Goal: Complete application form: Complete application form

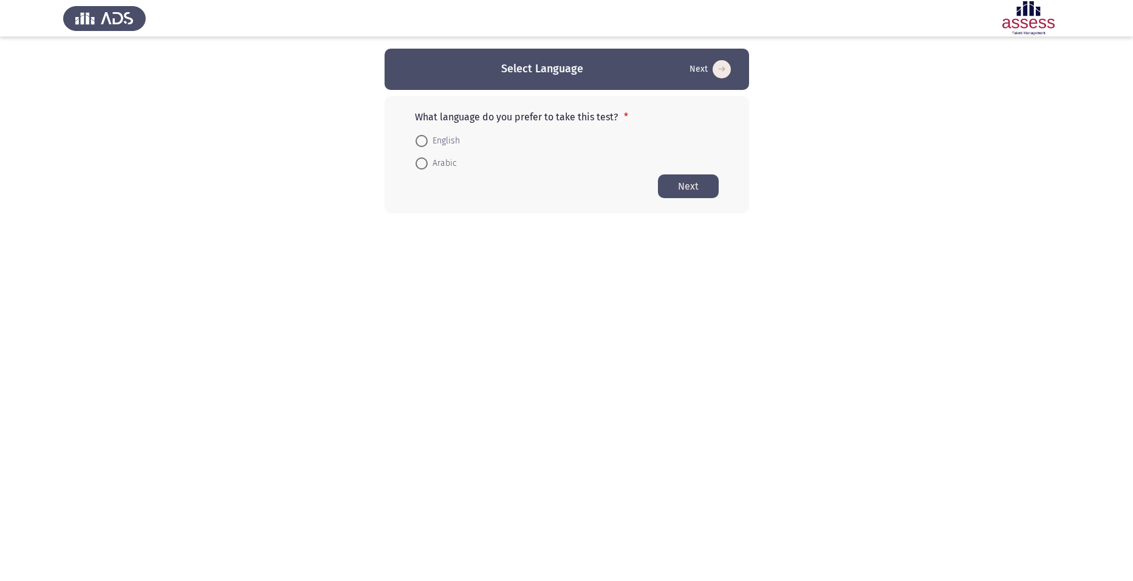
click at [429, 138] on span "English" at bounding box center [444, 141] width 32 height 15
click at [428, 138] on input "English" at bounding box center [421, 141] width 12 height 12
radio input "true"
click at [675, 182] on button "Next" at bounding box center [688, 186] width 61 height 24
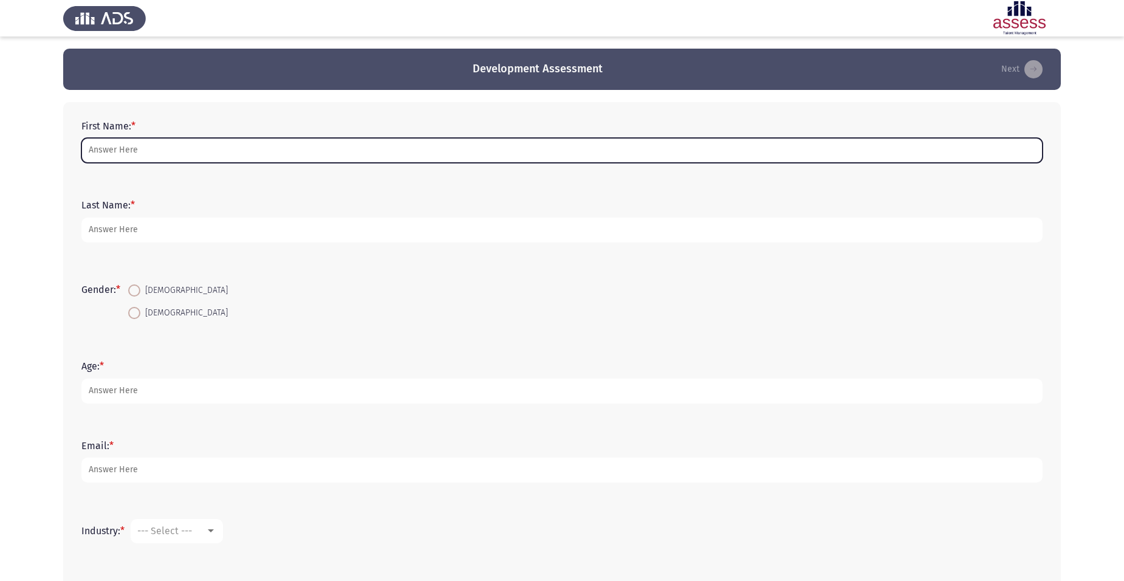
click at [661, 155] on input "First Name: *" at bounding box center [561, 150] width 961 height 25
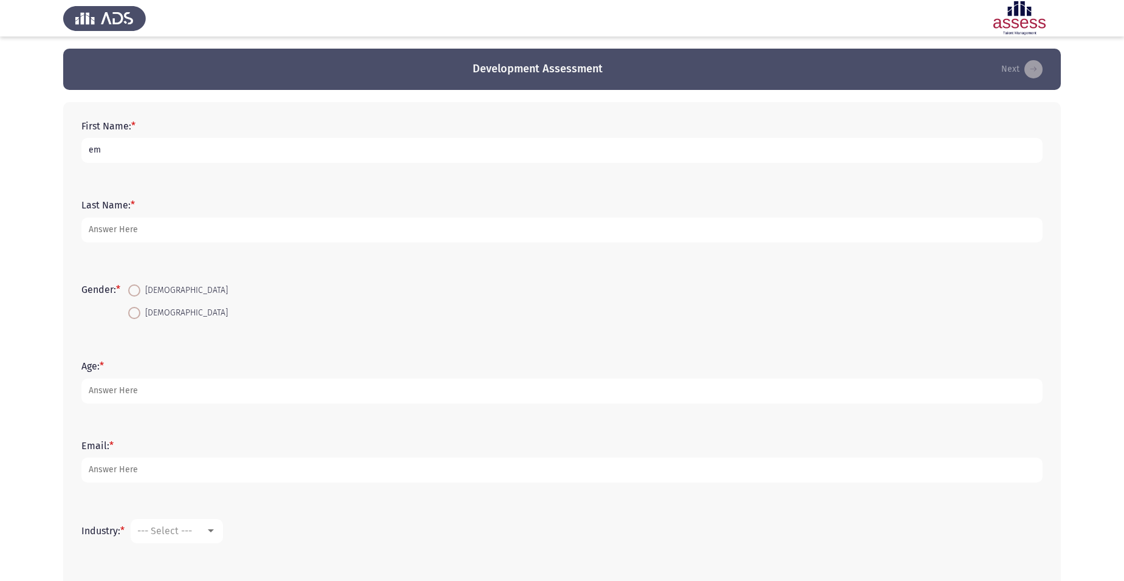
type input "e"
type input "[PERSON_NAME]"
type input "baghdadi"
click at [139, 314] on span at bounding box center [134, 313] width 12 height 12
click at [139, 314] on input "[DEMOGRAPHIC_DATA]" at bounding box center [134, 313] width 12 height 12
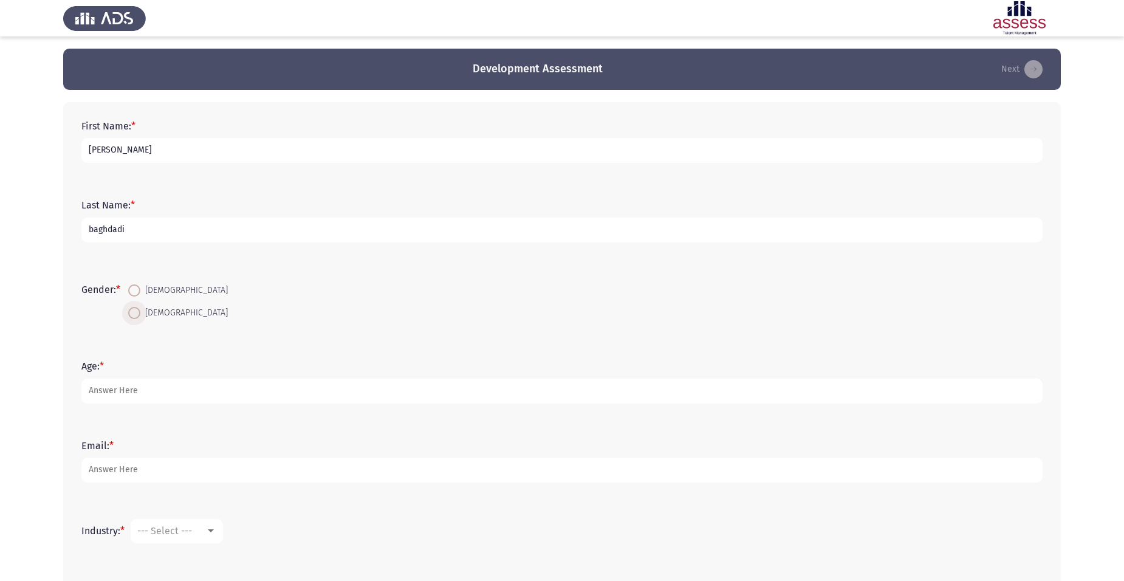
radio input "true"
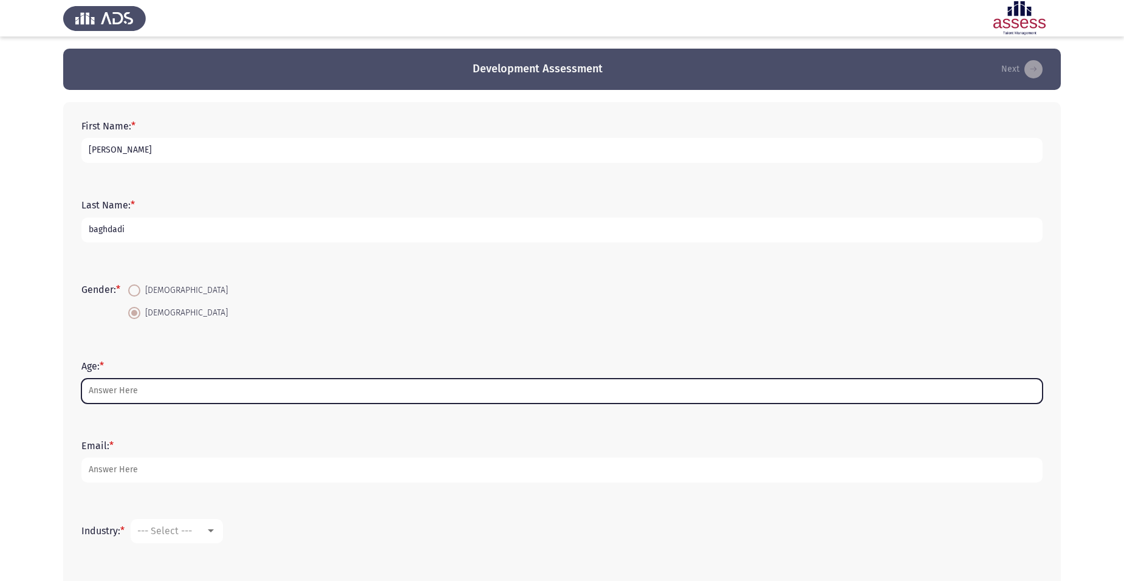
click at [146, 395] on input "Age: *" at bounding box center [561, 390] width 961 height 25
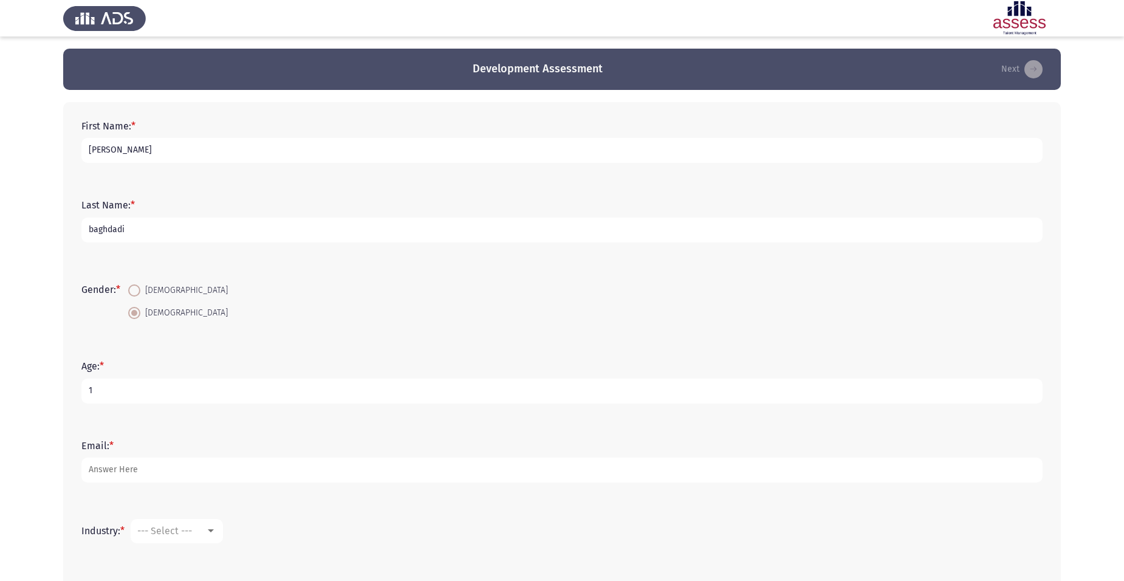
type input "10"
type input "1"
type input "40"
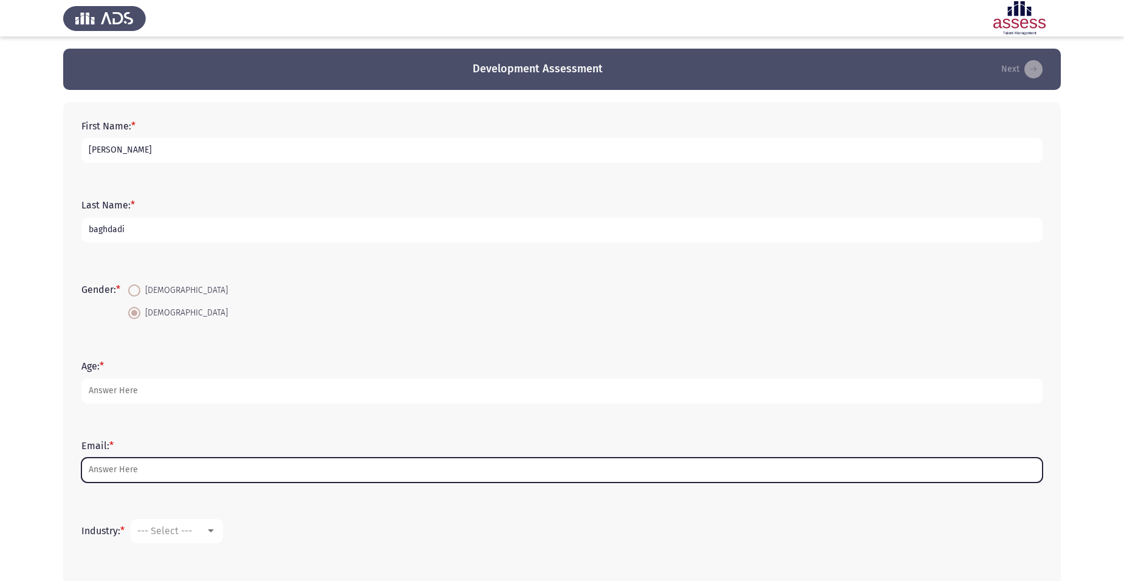
click at [172, 477] on input "Email: *" at bounding box center [561, 469] width 961 height 25
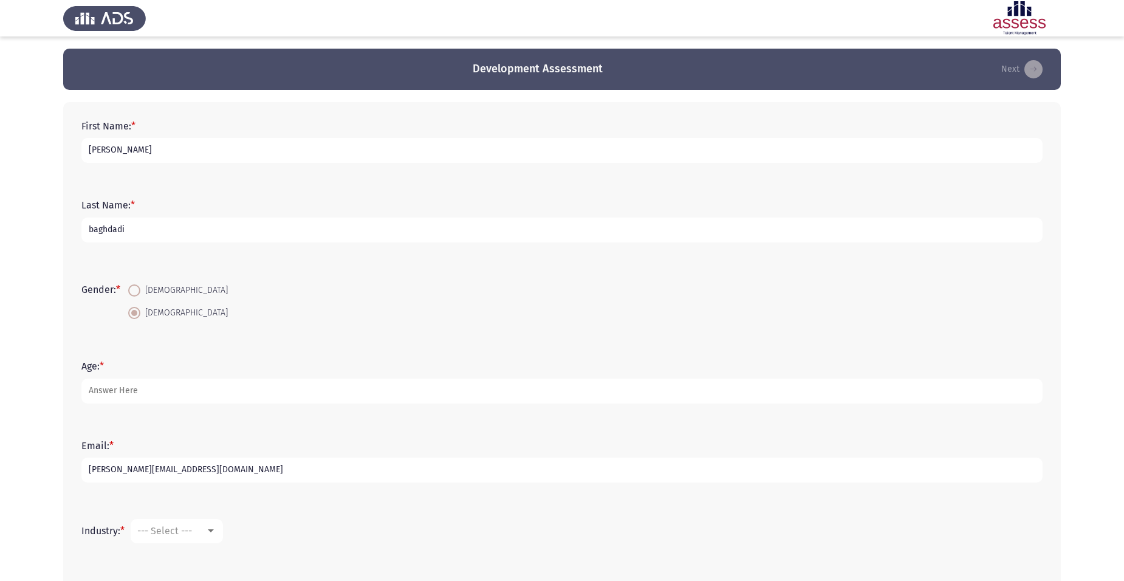
type input "[PERSON_NAME][EMAIL_ADDRESS][DOMAIN_NAME]"
click at [213, 533] on div at bounding box center [210, 531] width 11 height 10
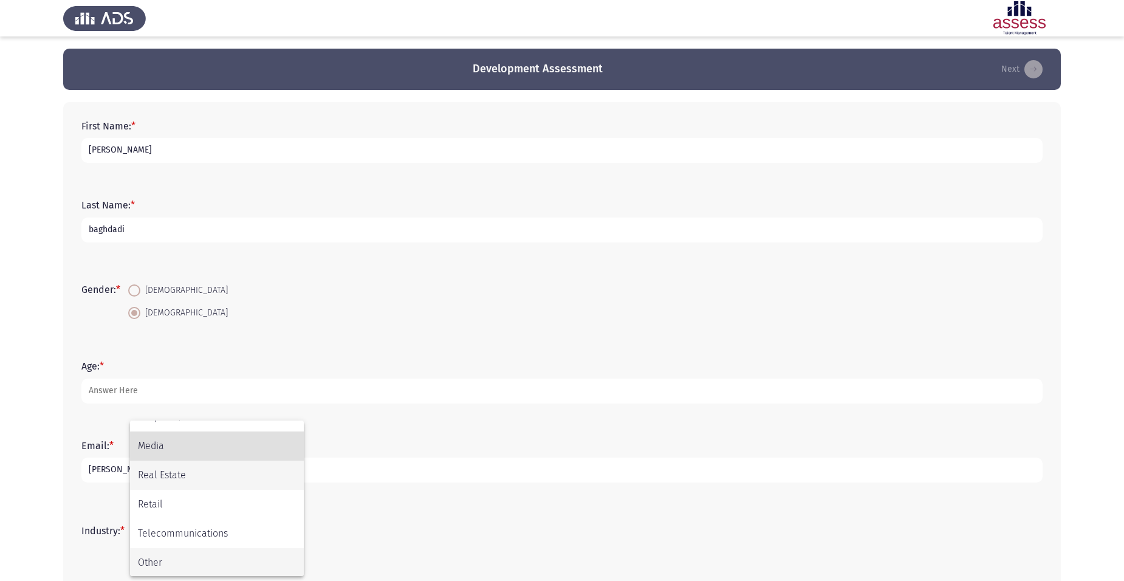
scroll to position [398, 0]
click at [146, 557] on span "Other" at bounding box center [217, 561] width 158 height 29
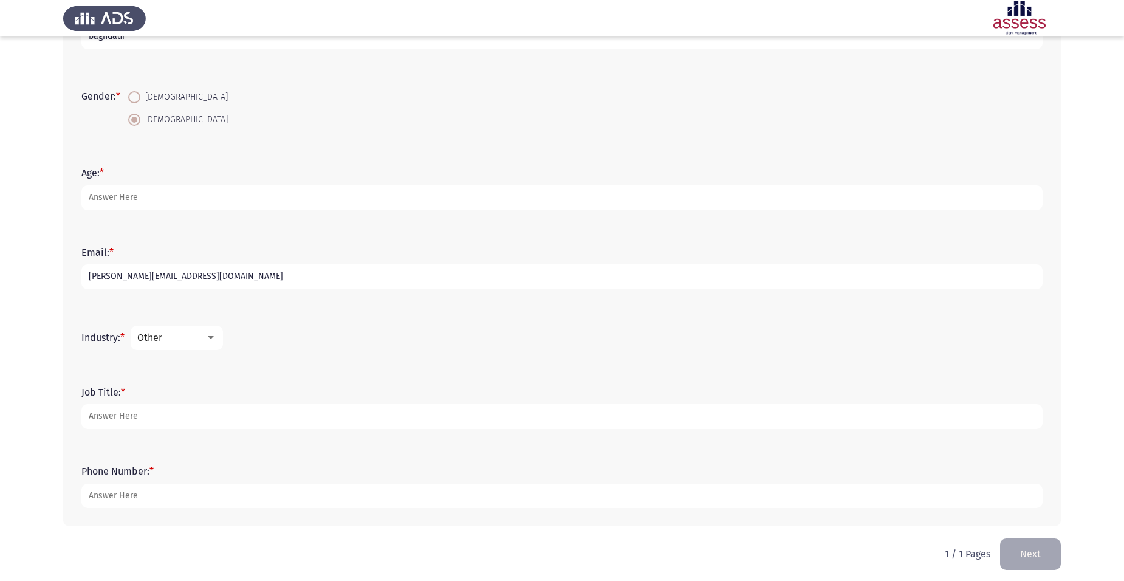
scroll to position [199, 0]
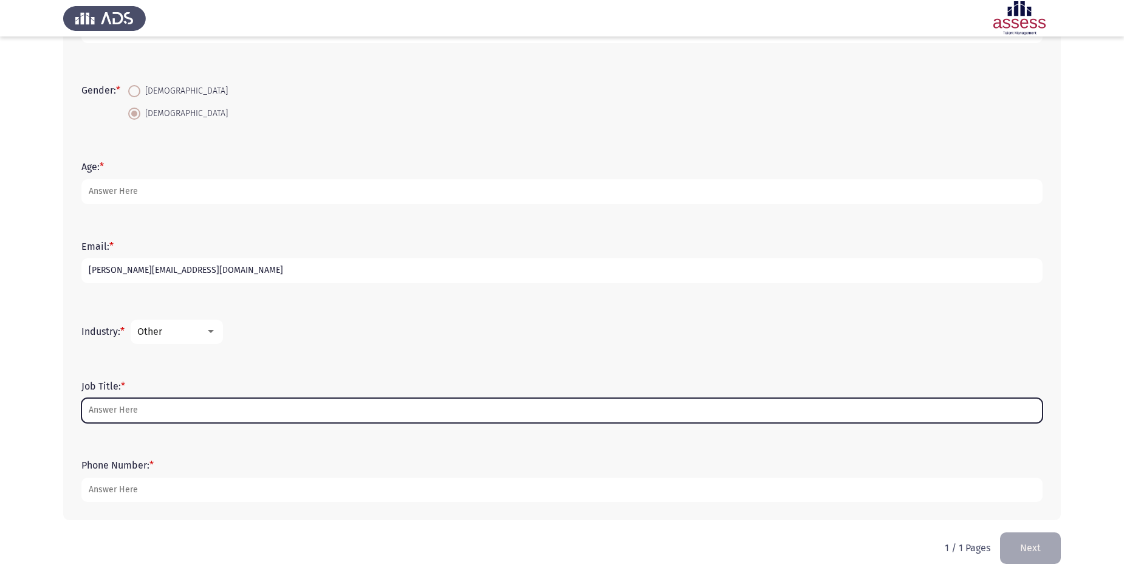
click at [189, 401] on input "Job Title: *" at bounding box center [561, 410] width 961 height 25
type input "P"
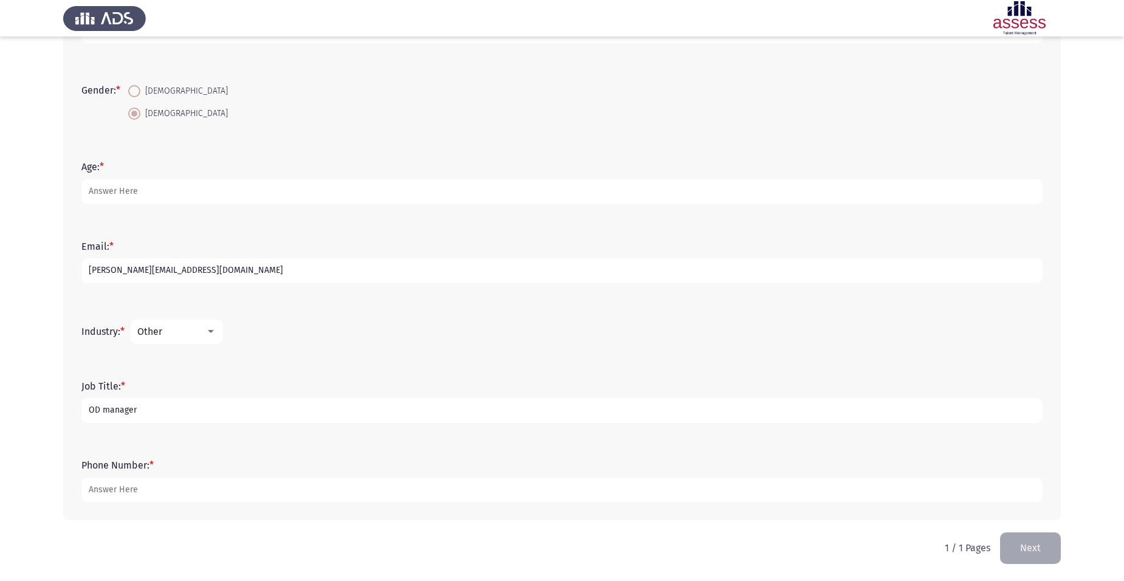
type input "OD manager"
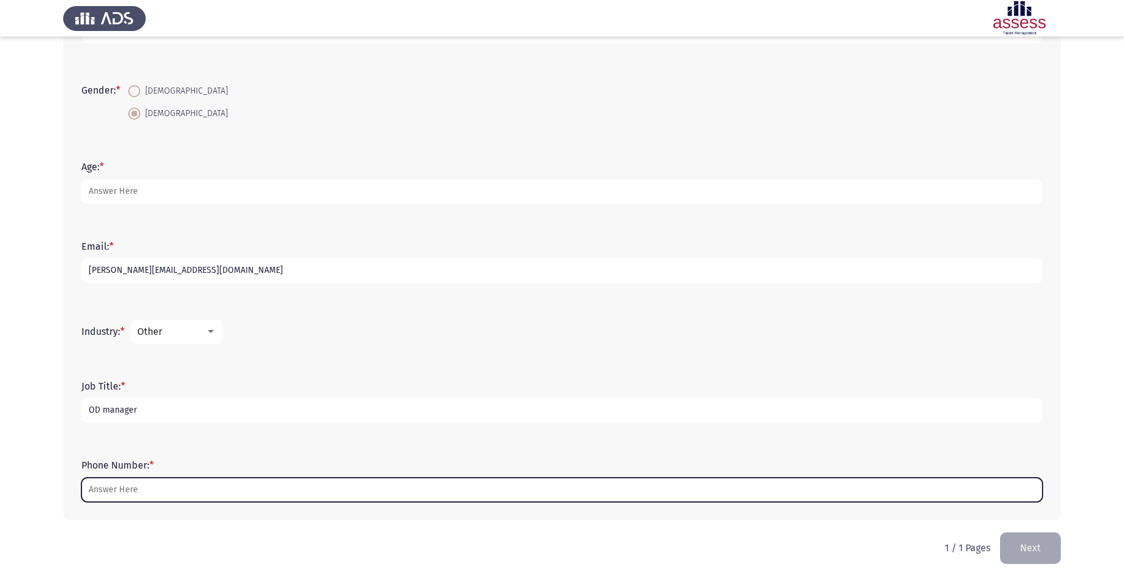
click at [159, 486] on input "Phone Number: *" at bounding box center [561, 489] width 961 height 25
click at [169, 483] on input "Phone Number: *" at bounding box center [561, 489] width 961 height 25
click at [176, 491] on input "Phone Number: *" at bounding box center [561, 489] width 961 height 25
click at [385, 487] on input "Phone Number: *" at bounding box center [561, 489] width 961 height 25
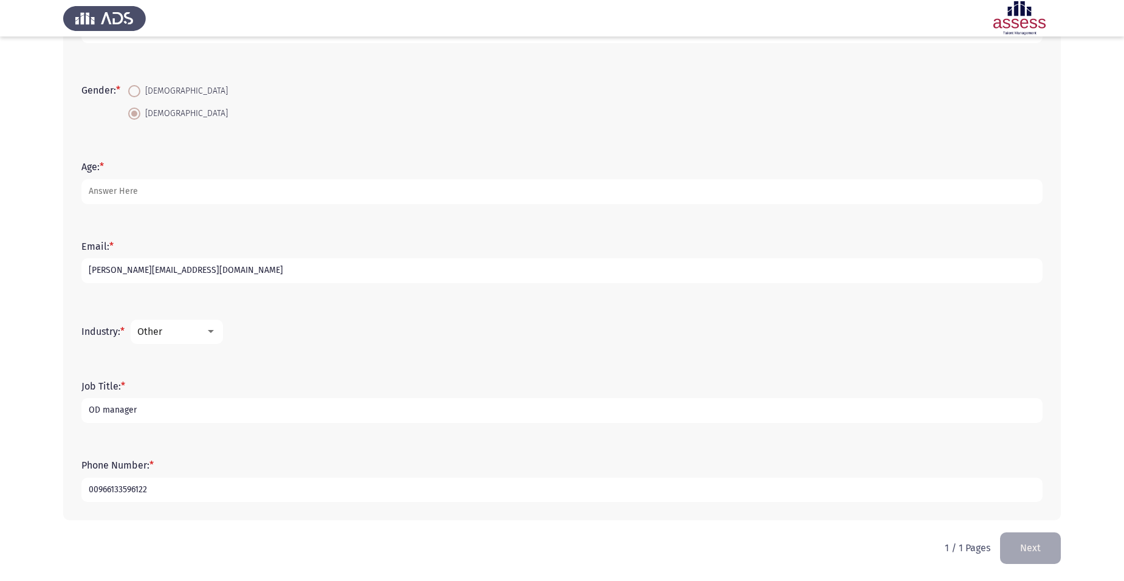
type input "00966133596122"
click at [812, 263] on input "[PERSON_NAME][EMAIL_ADDRESS][DOMAIN_NAME]" at bounding box center [561, 270] width 961 height 25
click at [892, 555] on html "Development Assessment Next First Name: * [PERSON_NAME] Last Name: * [PERSON_NA…" at bounding box center [562, 191] width 1124 height 780
click at [742, 488] on input "00966133596122" at bounding box center [561, 489] width 961 height 25
click at [1028, 550] on button "Next" at bounding box center [1030, 547] width 61 height 31
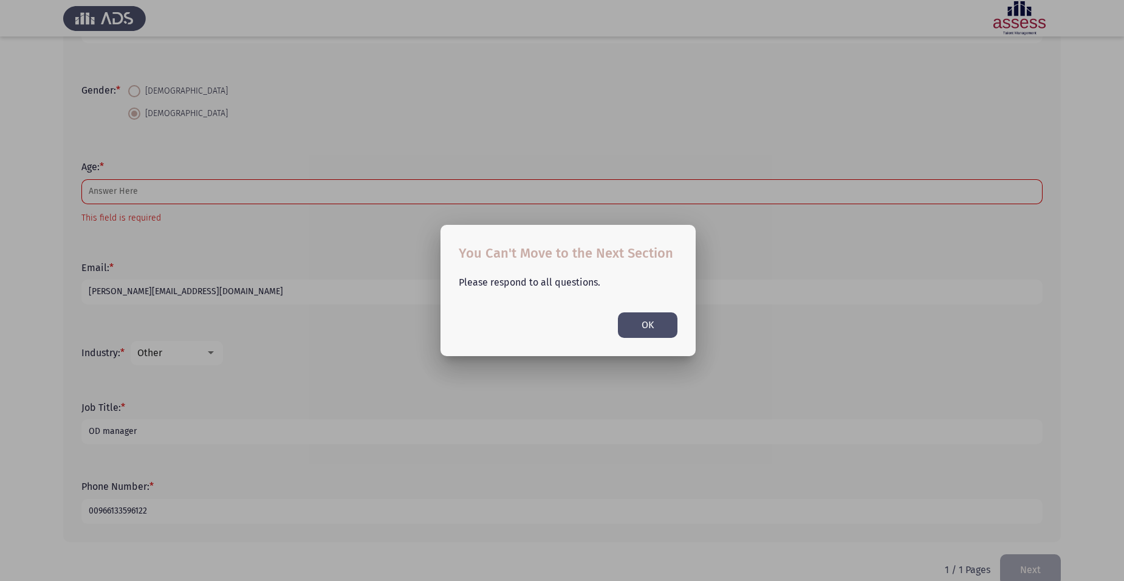
scroll to position [0, 0]
click at [653, 330] on button "OK" at bounding box center [648, 324] width 60 height 25
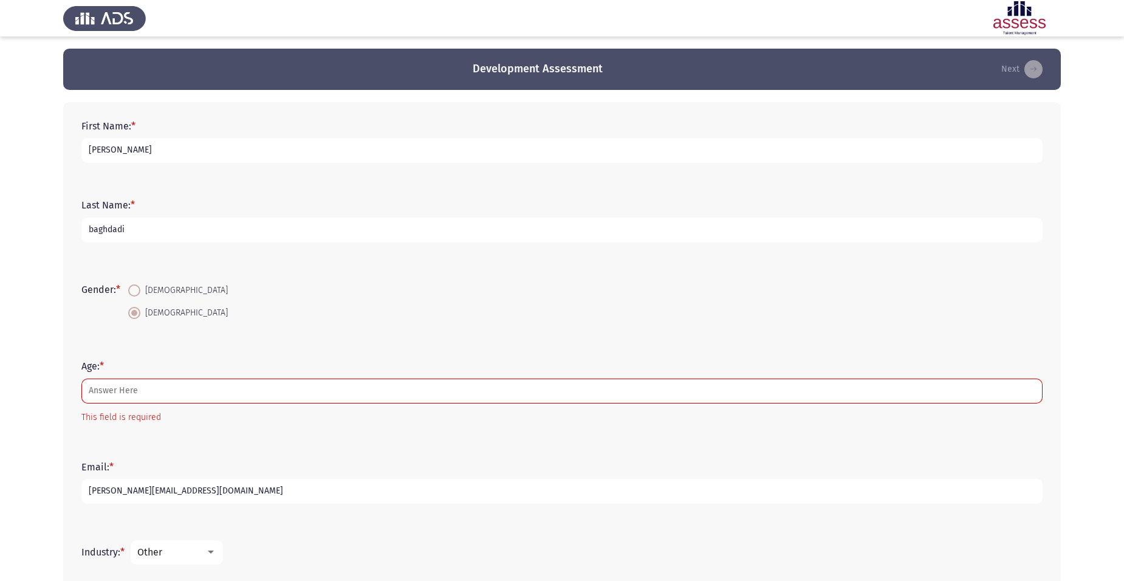
scroll to position [203, 0]
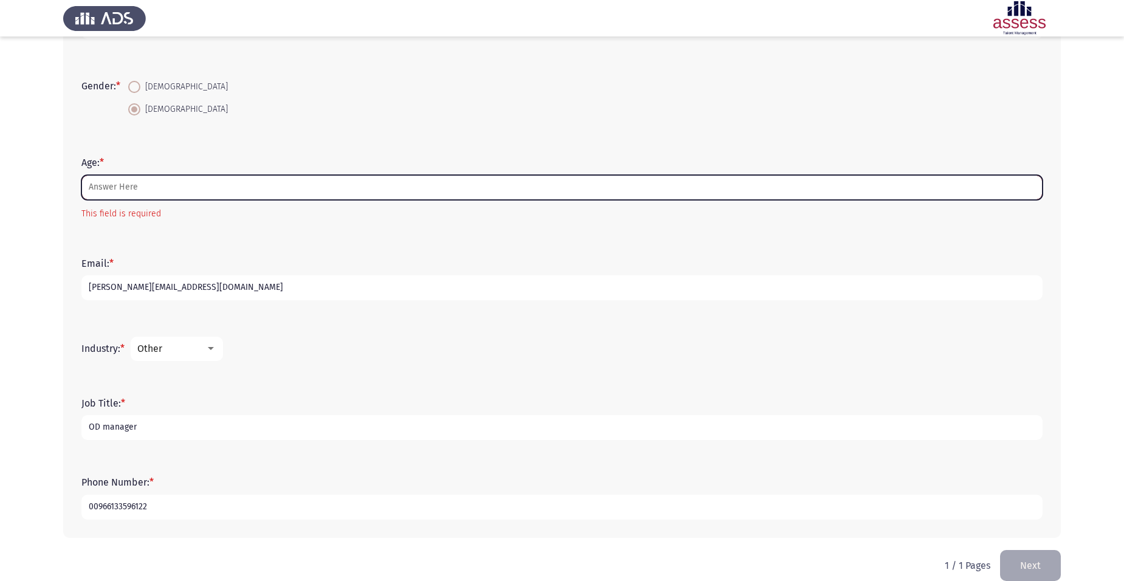
click at [328, 182] on input "Age: *" at bounding box center [561, 187] width 961 height 25
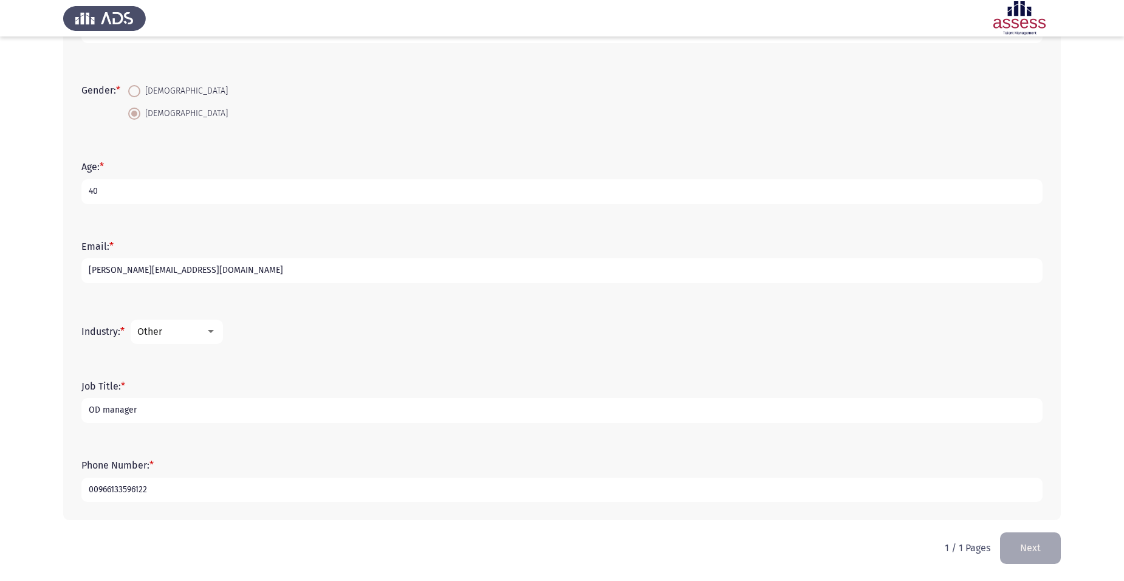
scroll to position [199, 0]
type input "44"
click at [1048, 545] on button "Next" at bounding box center [1030, 547] width 61 height 31
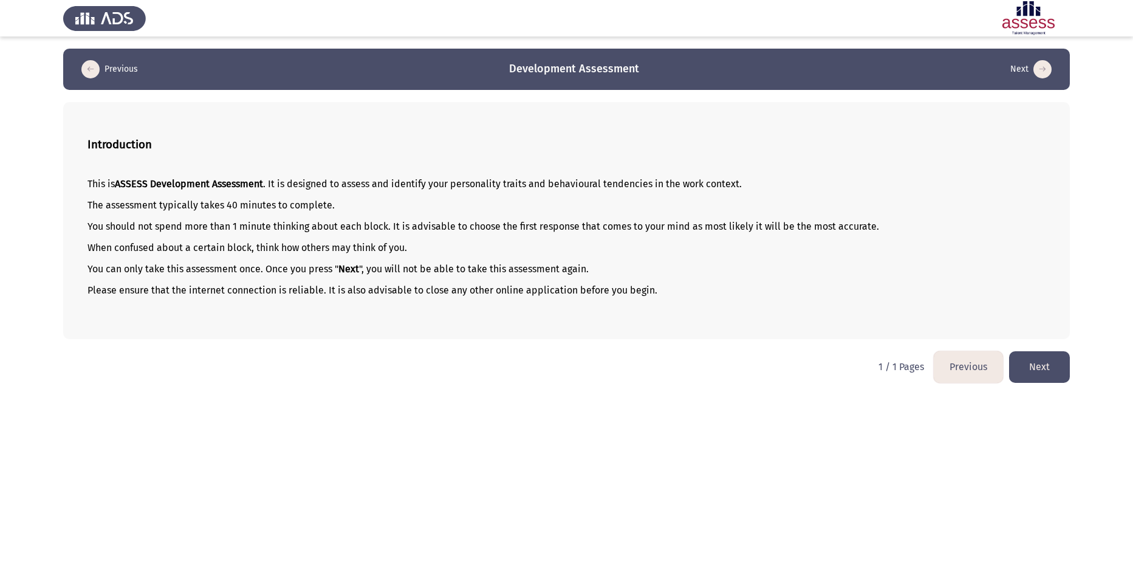
click at [1048, 361] on button "Next" at bounding box center [1039, 366] width 61 height 31
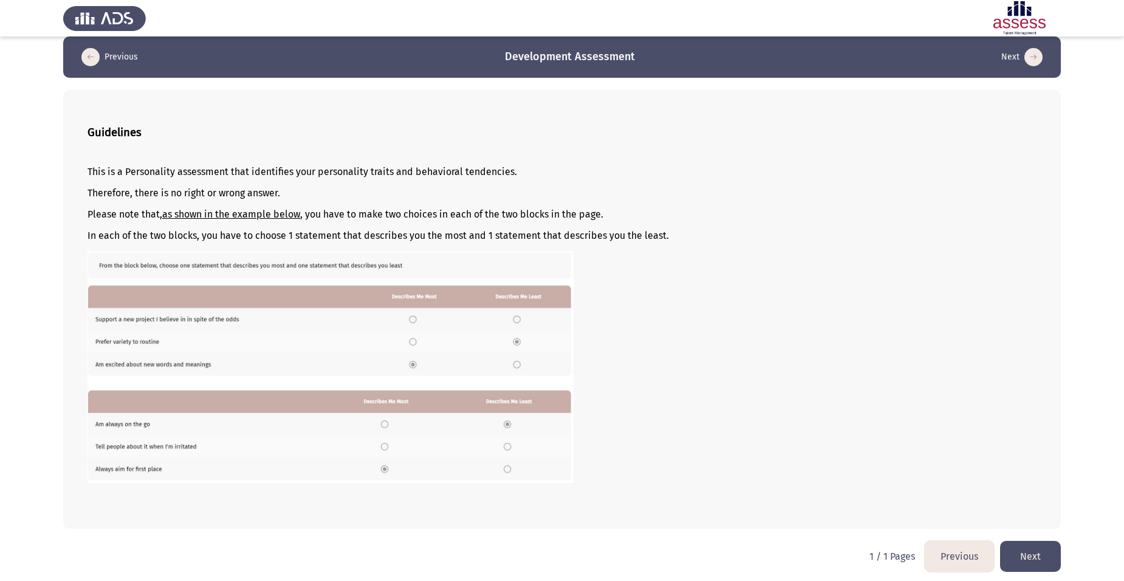
scroll to position [15, 0]
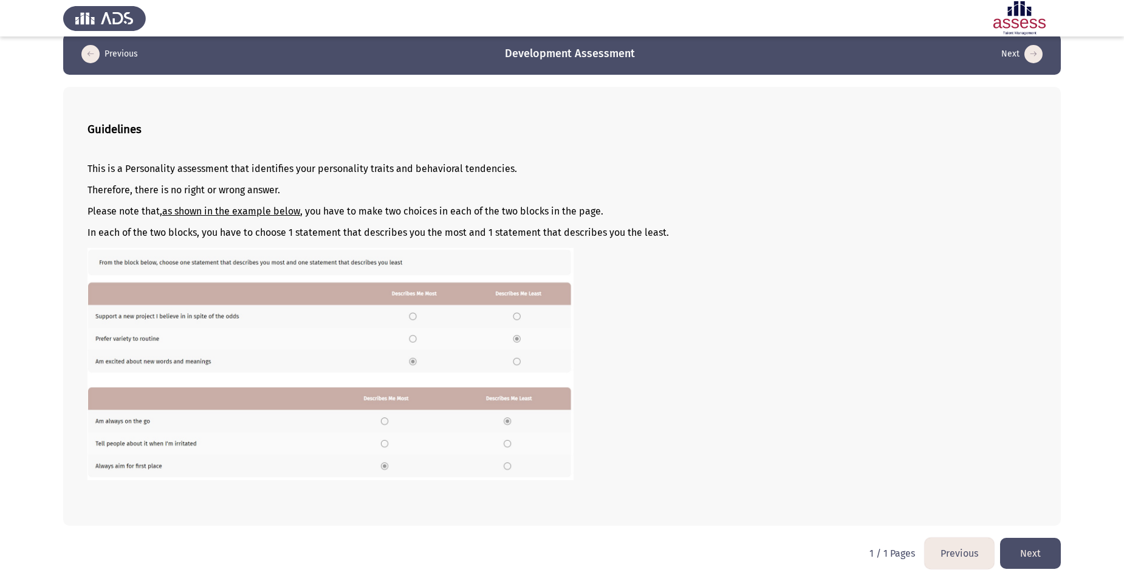
click at [1032, 551] on button "Next" at bounding box center [1030, 552] width 61 height 31
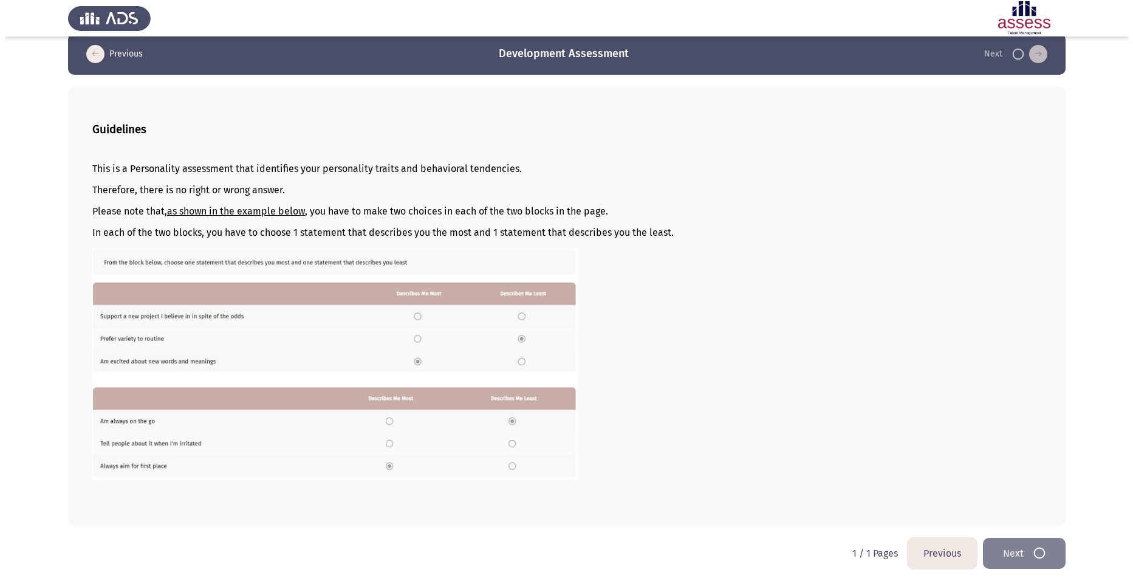
scroll to position [0, 0]
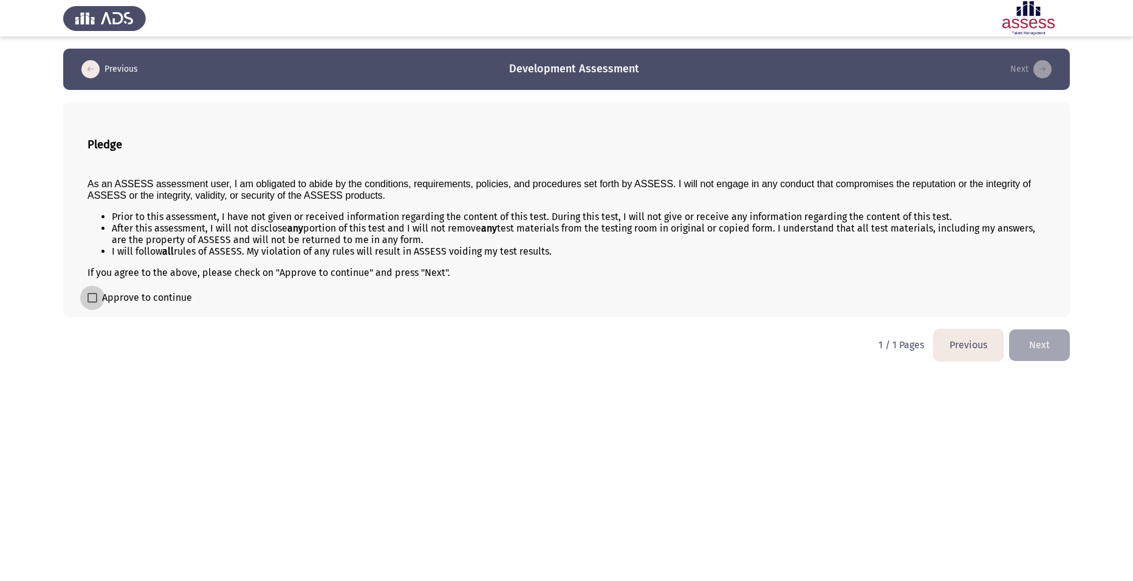
click at [177, 300] on span "Approve to continue" at bounding box center [147, 297] width 90 height 15
click at [92, 302] on input "Approve to continue" at bounding box center [92, 302] width 1 height 1
checkbox input "true"
click at [1035, 346] on button "Next" at bounding box center [1039, 344] width 61 height 31
